Goal: Information Seeking & Learning: Learn about a topic

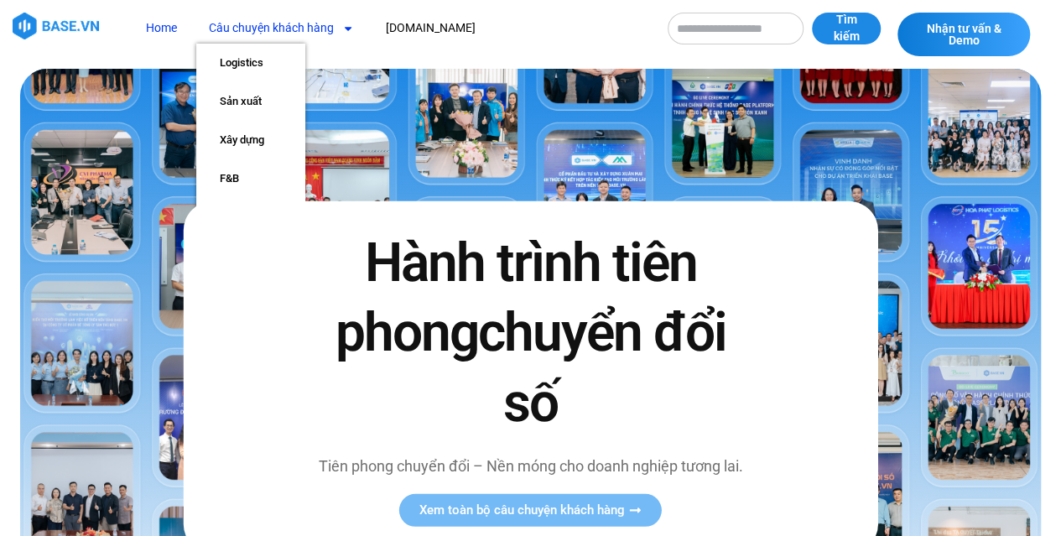
click at [270, 29] on link "Câu chuyện khách hàng" at bounding box center [281, 28] width 170 height 31
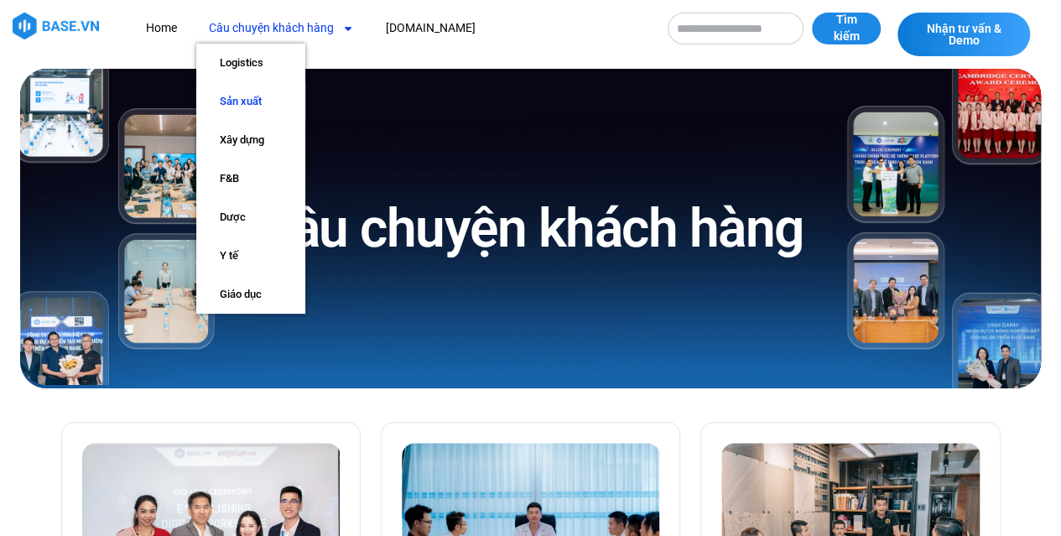
click at [259, 97] on link "Sản xuất" at bounding box center [250, 101] width 109 height 39
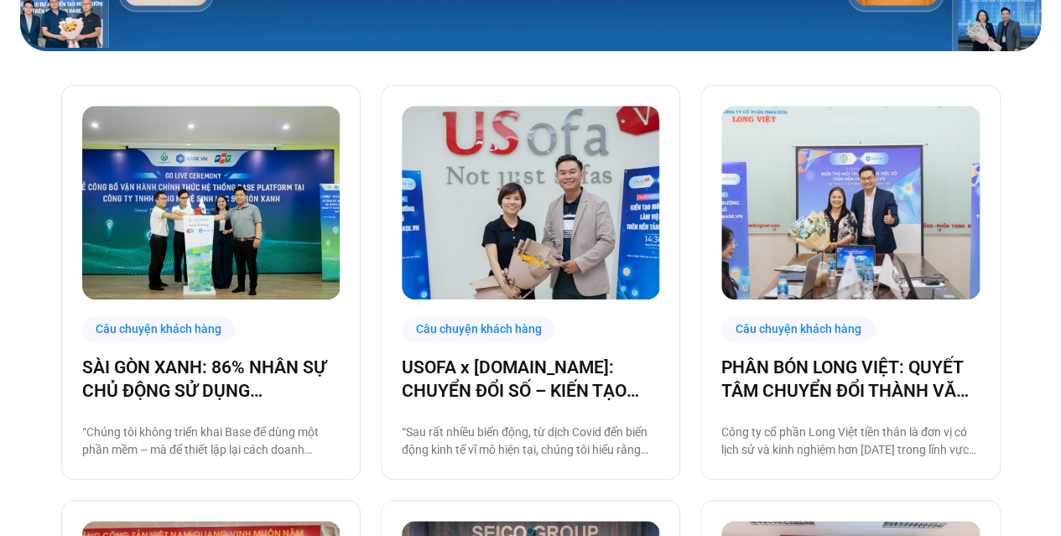
scroll to position [324, 0]
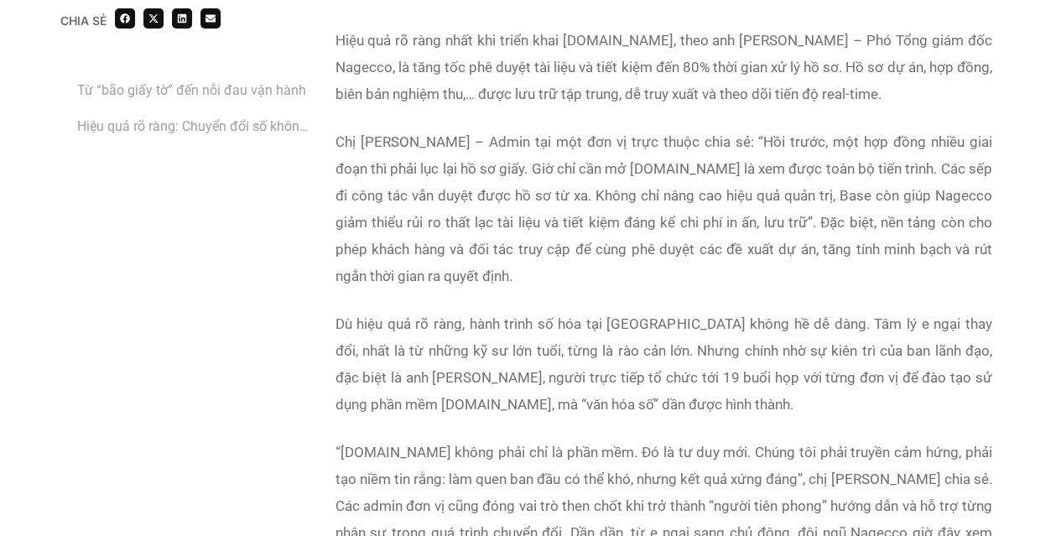
scroll to position [2761, 0]
